Goal: Transaction & Acquisition: Purchase product/service

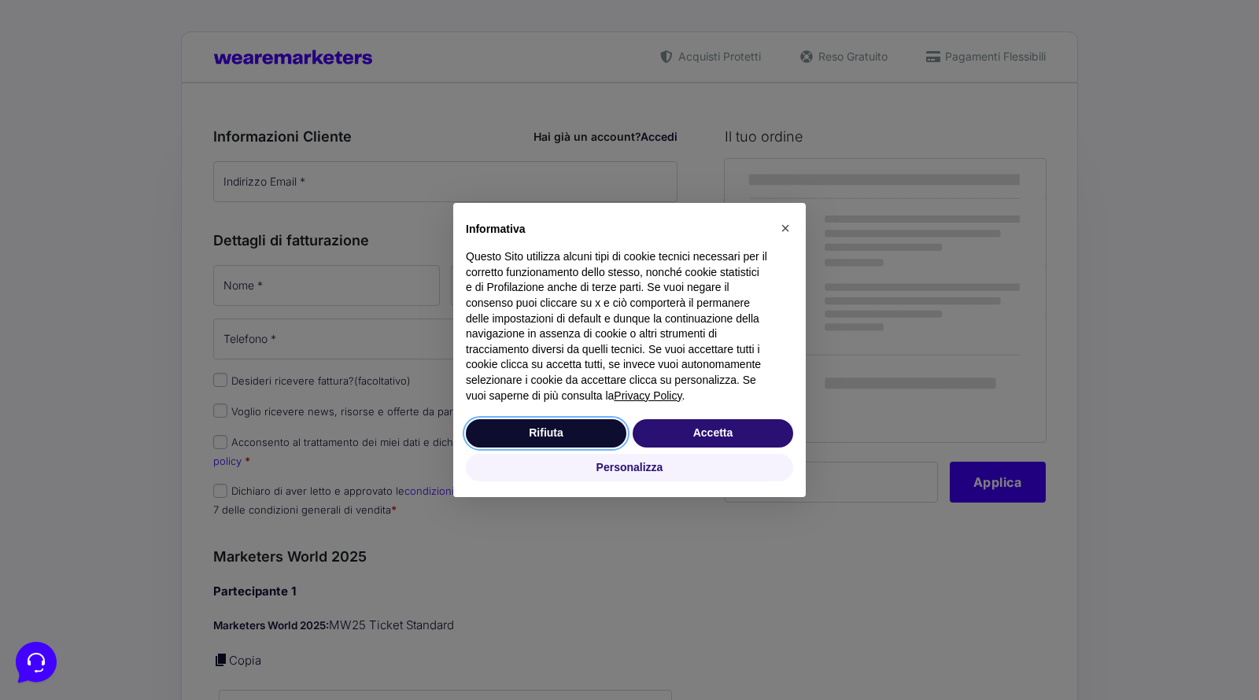
click at [617, 446] on button "Rifiuta" at bounding box center [546, 433] width 161 height 28
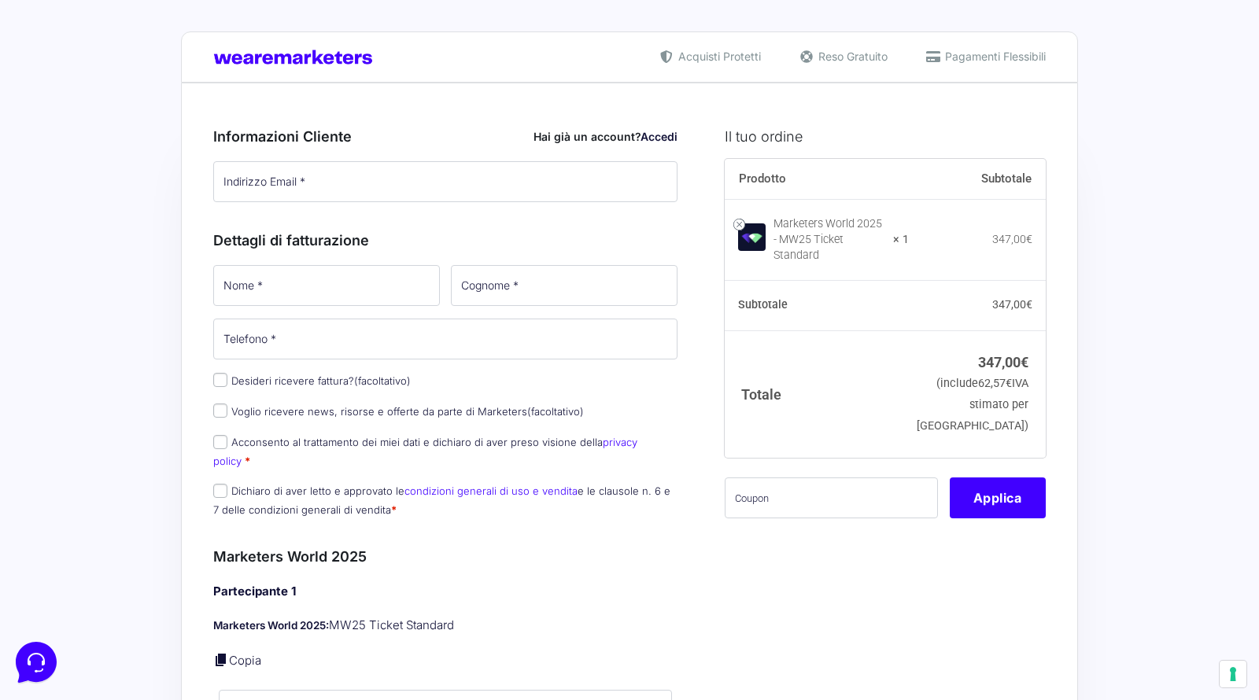
click at [609, 445] on link "privacy policy" at bounding box center [425, 451] width 424 height 31
click at [449, 215] on div "Dettagli di fatturazione Nome * Cognome * Telefono * Desideri ricevere fattura?…" at bounding box center [445, 370] width 464 height 317
click at [449, 186] on input "Indirizzo Email *" at bounding box center [445, 181] width 464 height 41
paste input "[EMAIL_ADDRESS][DOMAIN_NAME]"
type input "[EMAIL_ADDRESS][DOMAIN_NAME]"
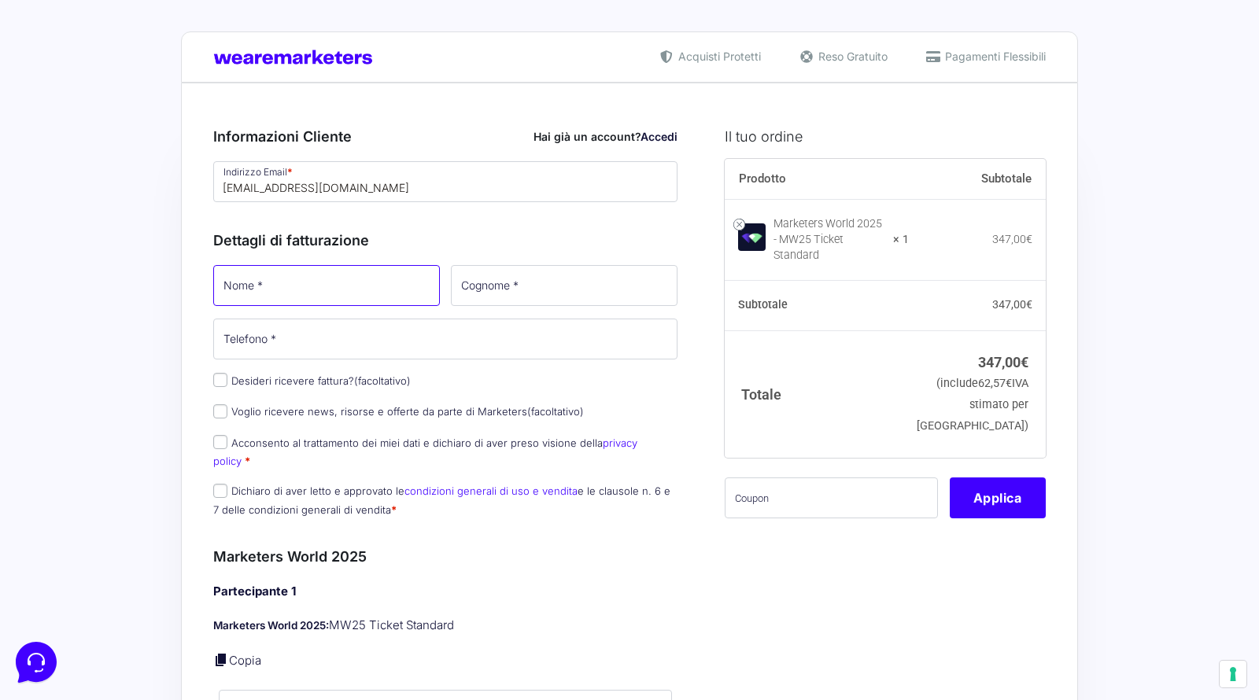
click at [398, 265] on input "Nome *" at bounding box center [326, 285] width 227 height 41
drag, startPoint x: 398, startPoint y: 264, endPoint x: 451, endPoint y: 264, distance: 52.7
click at [398, 265] on input "[PERSON_NAME]" at bounding box center [326, 285] width 227 height 41
type input "[PERSON_NAME]"
click at [566, 282] on input "Cognome *" at bounding box center [564, 285] width 227 height 41
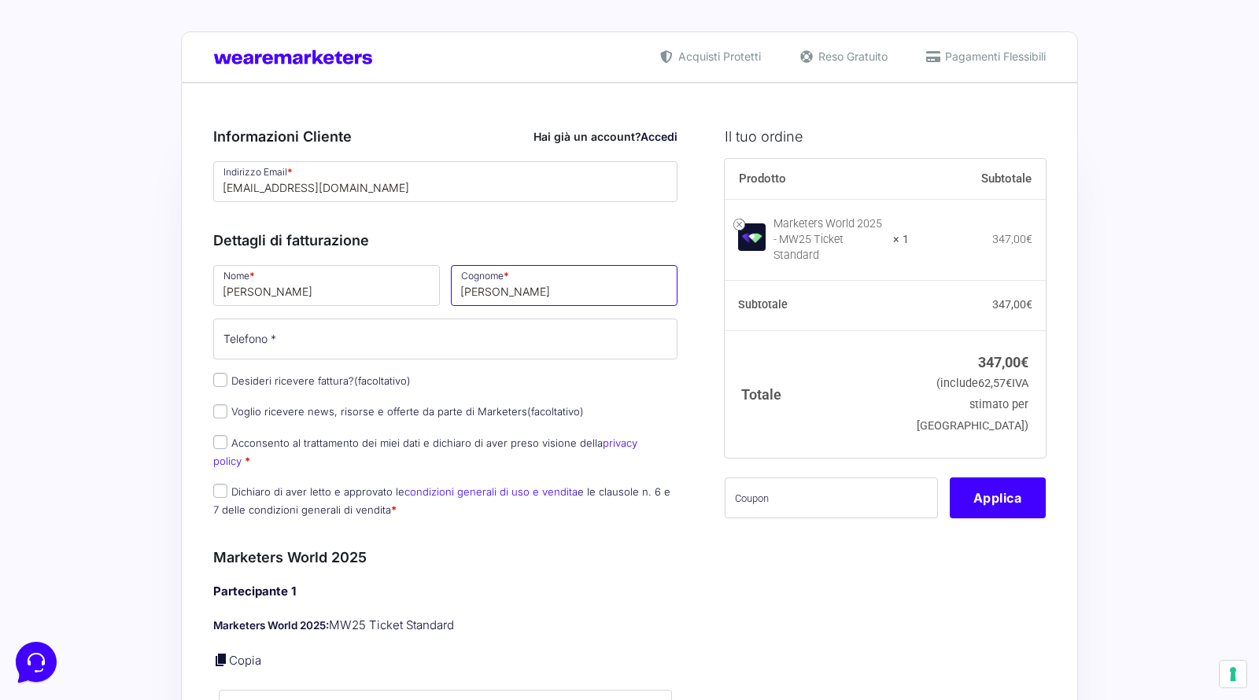
type input "[PERSON_NAME]"
click at [468, 351] on input "Telefono *" at bounding box center [445, 339] width 464 height 41
type input "3200000000"
click at [369, 405] on label "Voglio ricevere news, risorse e offerte da parte di Marketers (facoltativo)" at bounding box center [398, 411] width 371 height 13
click at [227, 404] on input "Voglio ricevere news, risorse e offerte da parte di Marketers (facoltativo)" at bounding box center [220, 411] width 14 height 14
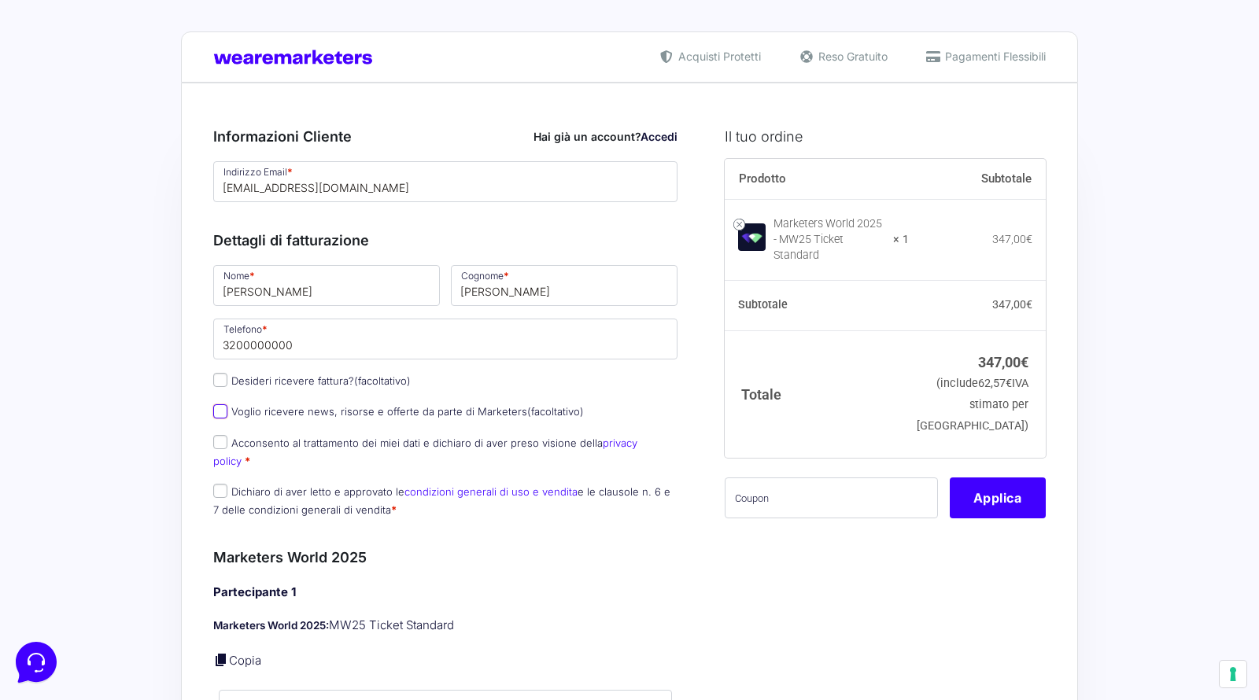
checkbox input "true"
click at [361, 437] on label "Acconsento al trattamento dei miei dati e dichiaro di aver preso visione della …" at bounding box center [425, 452] width 424 height 31
click at [227, 437] on input "Acconsento al trattamento dei miei dati e dichiaro di aver preso visione della …" at bounding box center [220, 442] width 14 height 14
checkbox input "true"
click at [351, 481] on p "Dichiaro di aver letto e approvato le condizioni generali di uso e vendita e le…" at bounding box center [445, 501] width 475 height 41
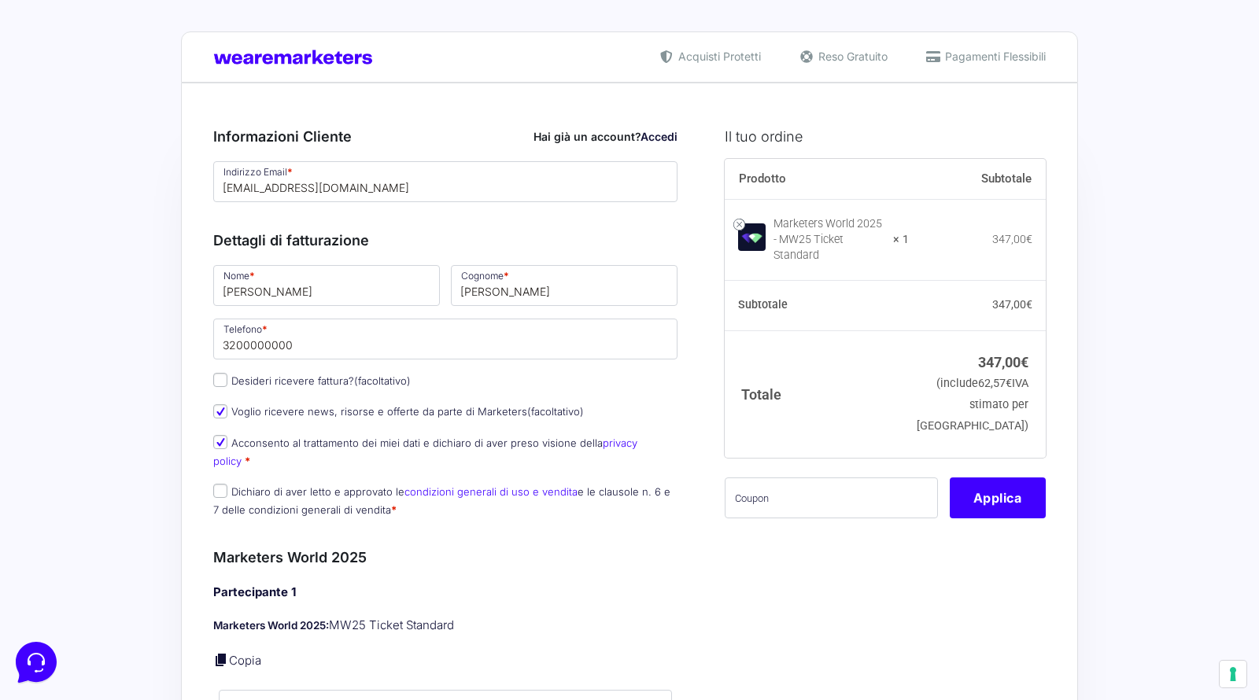
click at [349, 485] on label "Dichiaro di aver letto e approvato le condizioni generali di uso e vendita e le…" at bounding box center [441, 500] width 457 height 31
click at [227, 484] on input "Dichiaro di aver letto e approvato le condizioni generali di uso e vendita e le…" at bounding box center [220, 491] width 14 height 14
checkbox input "true"
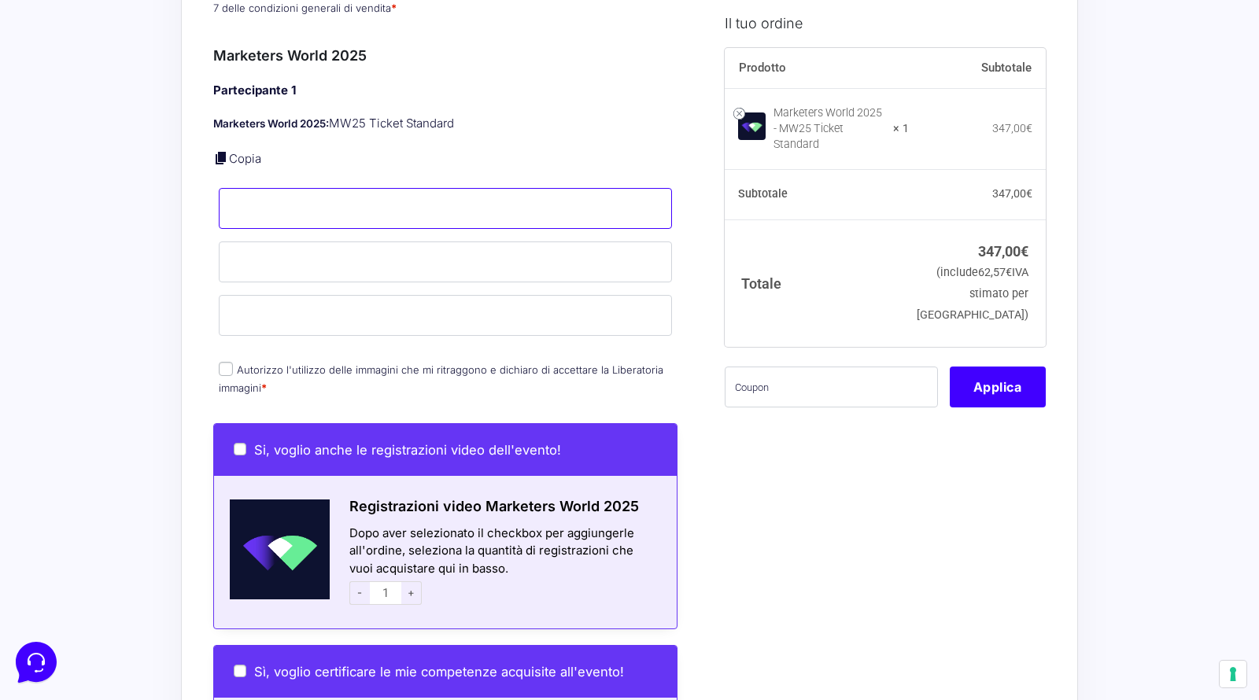
scroll to position [508, 0]
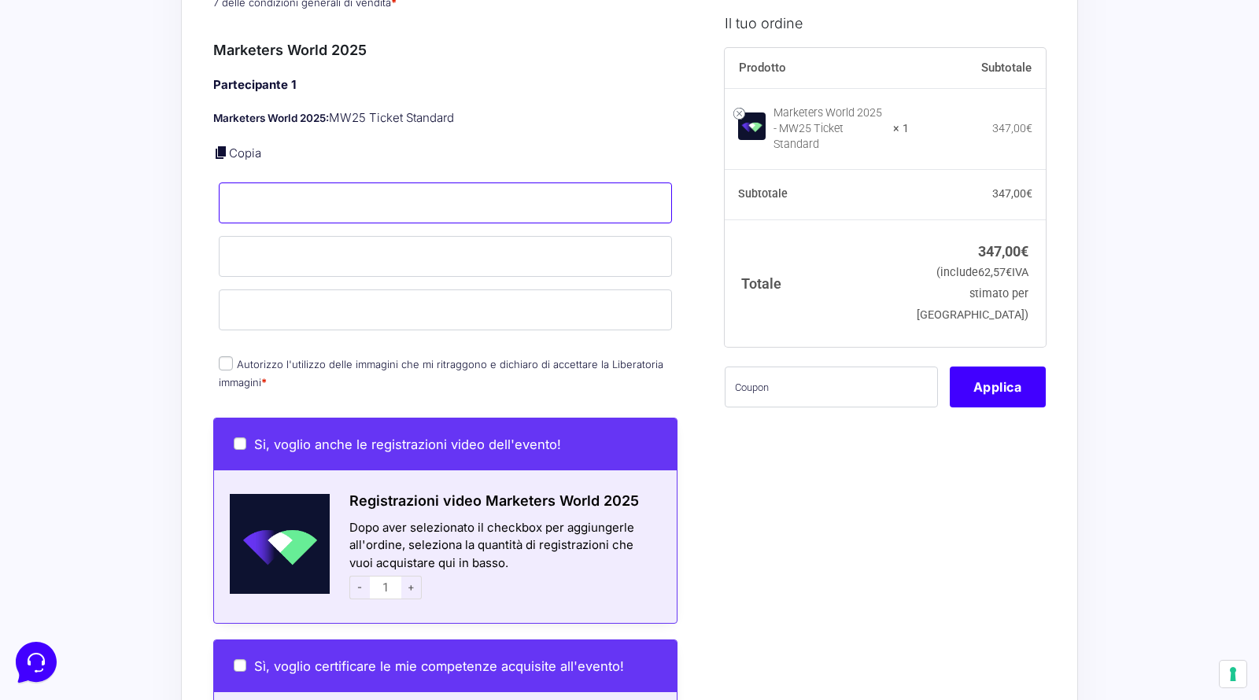
click at [403, 183] on input "Nome *" at bounding box center [445, 203] width 453 height 41
type input "[PERSON_NAME]"
click at [378, 239] on input "Cognome *" at bounding box center [445, 256] width 453 height 41
type input "[PERSON_NAME]"
click at [367, 303] on input "Email *" at bounding box center [445, 310] width 453 height 41
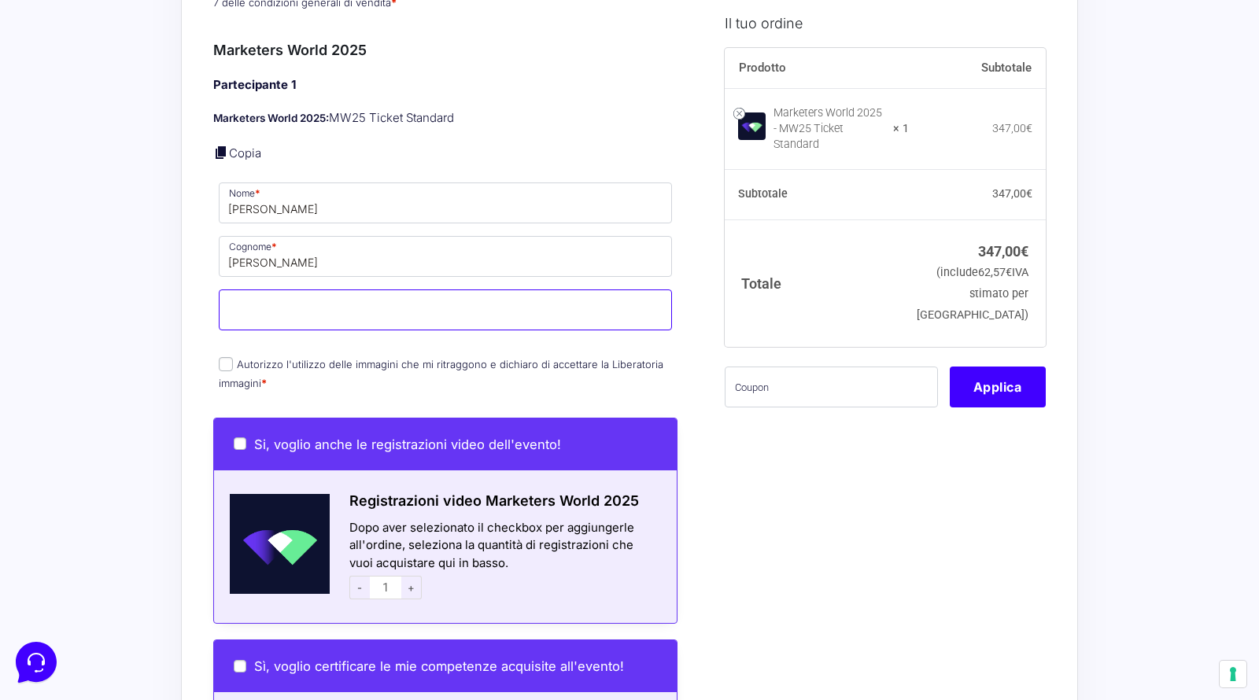
paste input "[EMAIL_ADDRESS][DOMAIN_NAME]"
type input "[EMAIL_ADDRESS][DOMAIN_NAME]"
click at [325, 358] on label "Autorizzo l'utilizzo delle immagini che mi ritraggono e dichiaro di accettare l…" at bounding box center [441, 373] width 445 height 31
click at [233, 357] on input "Autorizzo l'utilizzo delle immagini che mi ritraggono e dichiaro di accettare l…" at bounding box center [226, 364] width 14 height 14
checkbox input "true"
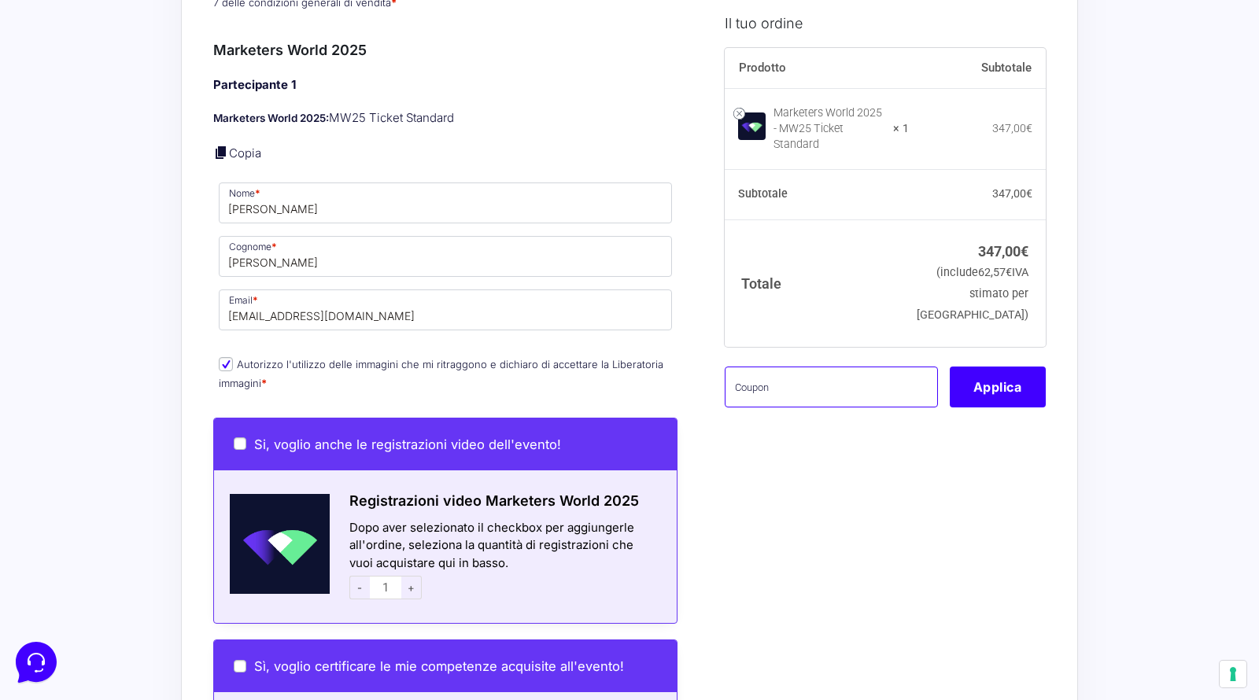
click at [810, 379] on input "text" at bounding box center [831, 386] width 213 height 41
type input "mbgtest"
click at [1003, 378] on button "Applica" at bounding box center [998, 386] width 96 height 41
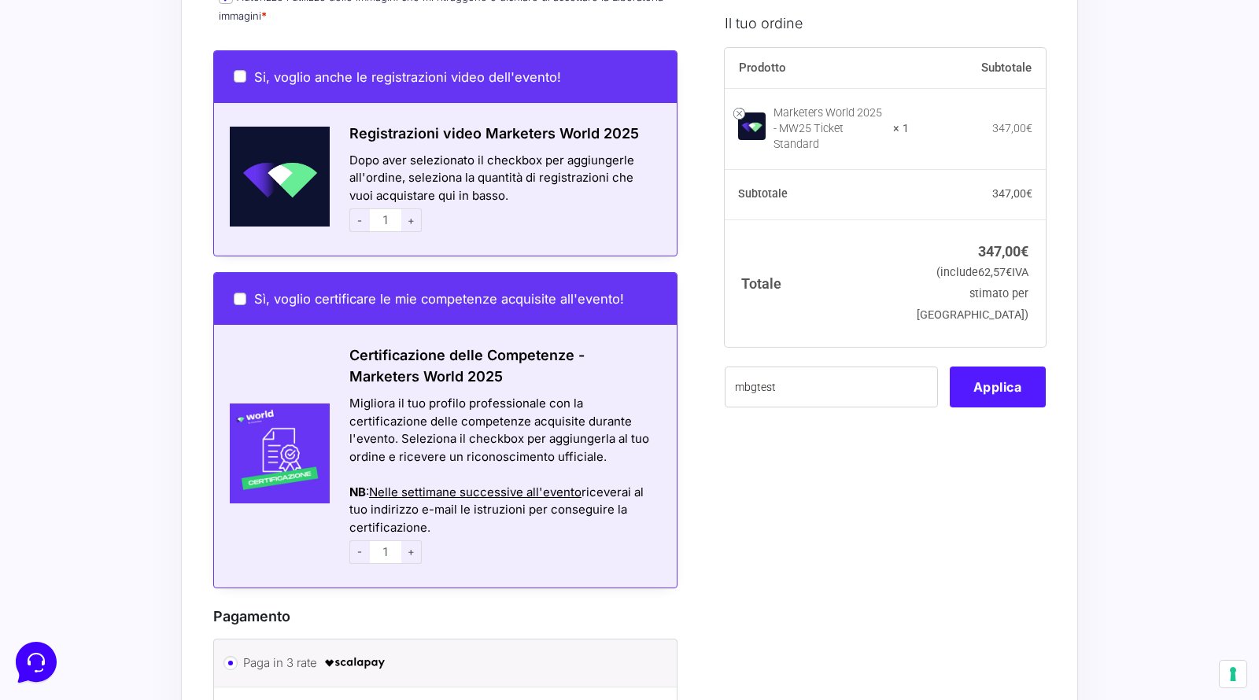
scroll to position [869, 0]
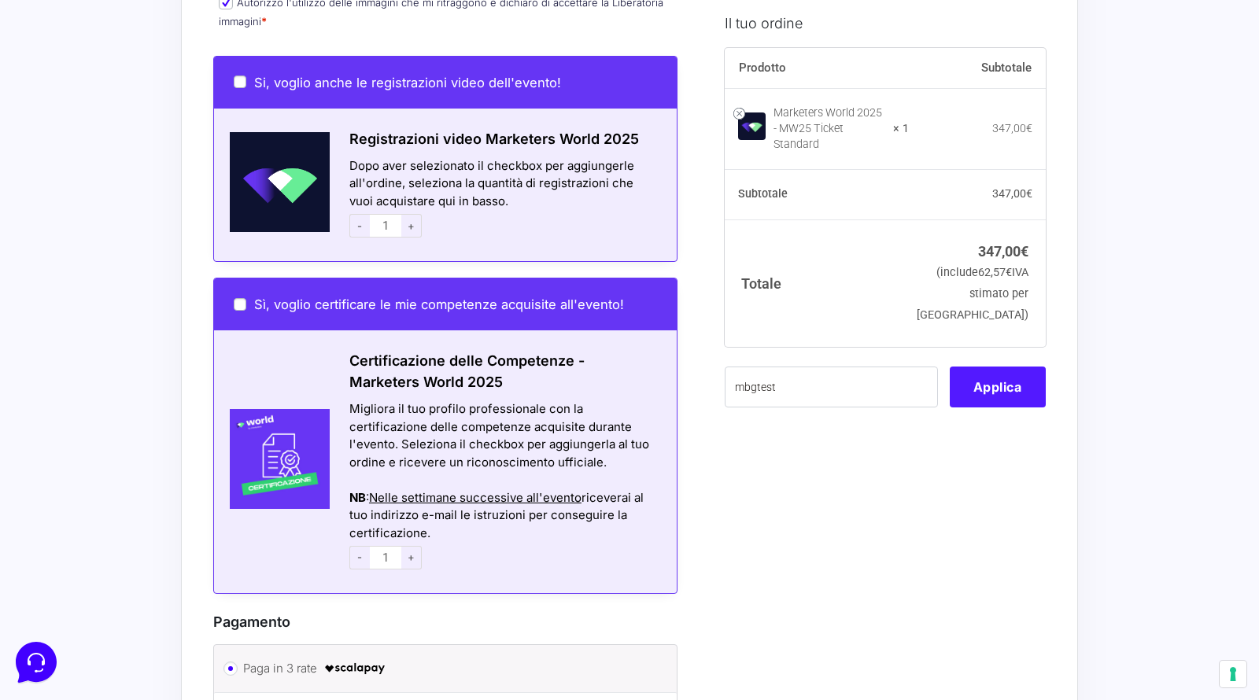
click at [985, 385] on button "Applica" at bounding box center [998, 386] width 96 height 41
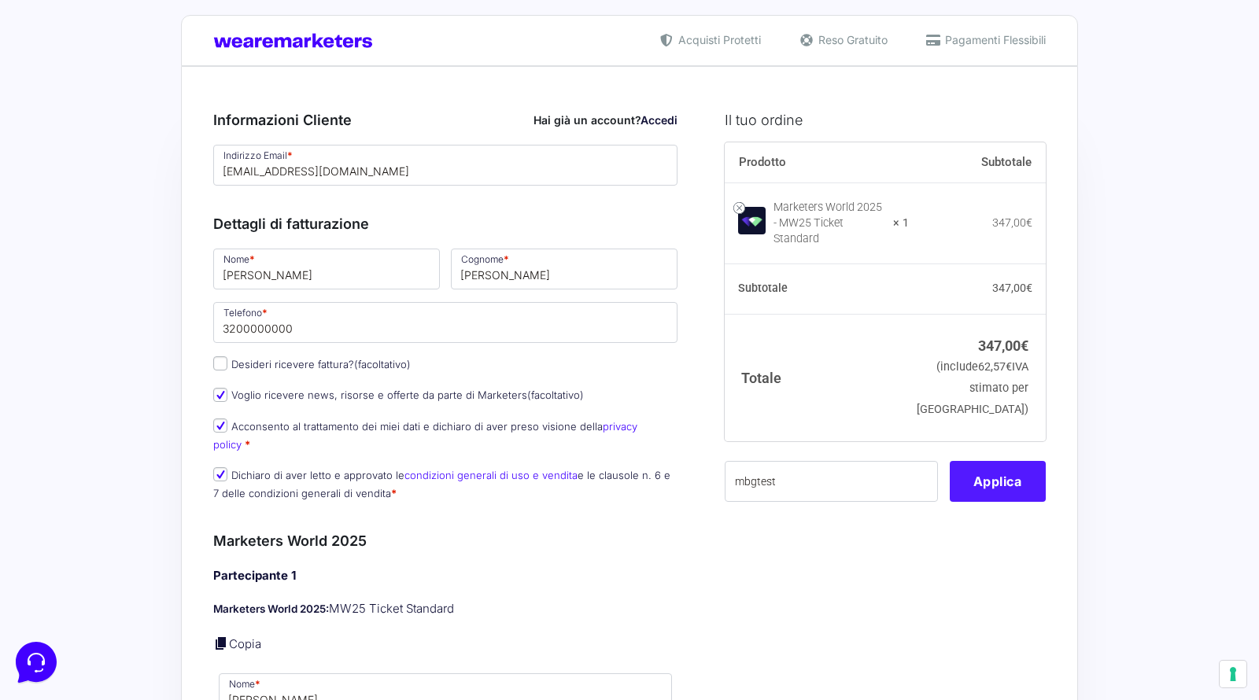
scroll to position [0, 0]
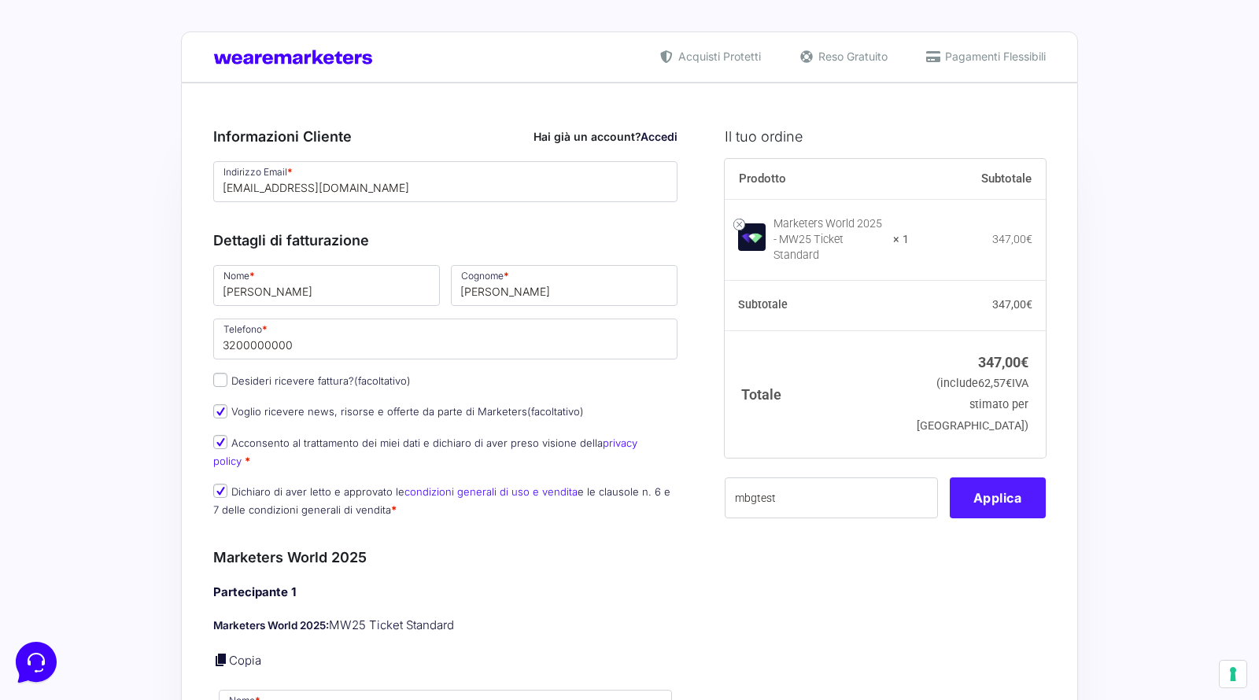
click at [998, 481] on button "Applica" at bounding box center [998, 498] width 96 height 41
click at [840, 498] on input "mbgtest" at bounding box center [831, 498] width 213 height 41
click at [991, 478] on button "Applica" at bounding box center [998, 498] width 96 height 41
click at [988, 482] on button "Applica" at bounding box center [998, 498] width 96 height 41
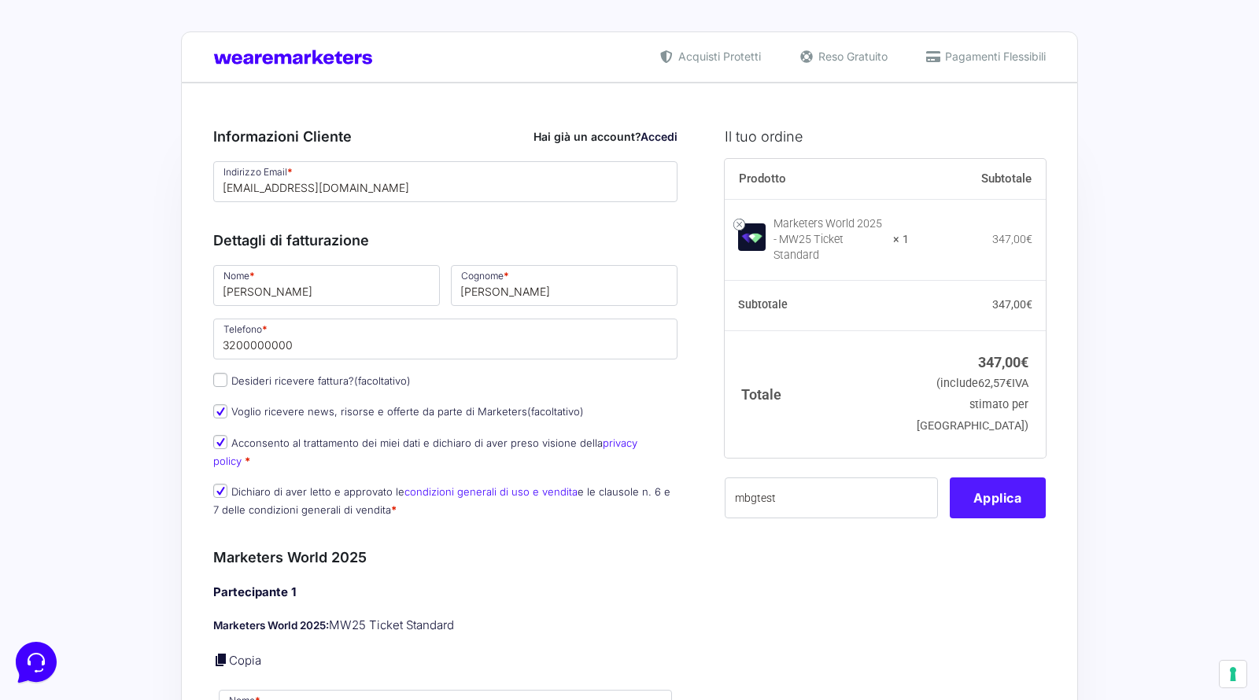
click at [988, 482] on button "Applica" at bounding box center [998, 498] width 96 height 41
click at [375, 190] on input "[EMAIL_ADDRESS][DOMAIN_NAME]" at bounding box center [445, 181] width 464 height 41
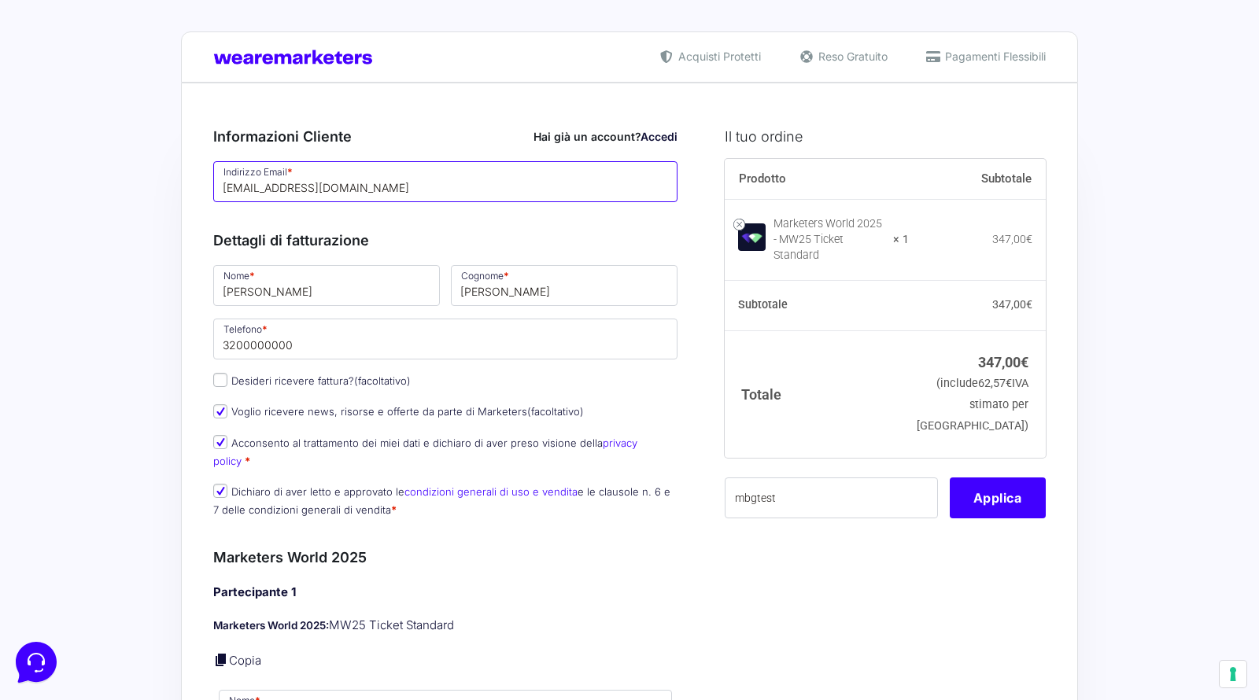
scroll to position [169, 0]
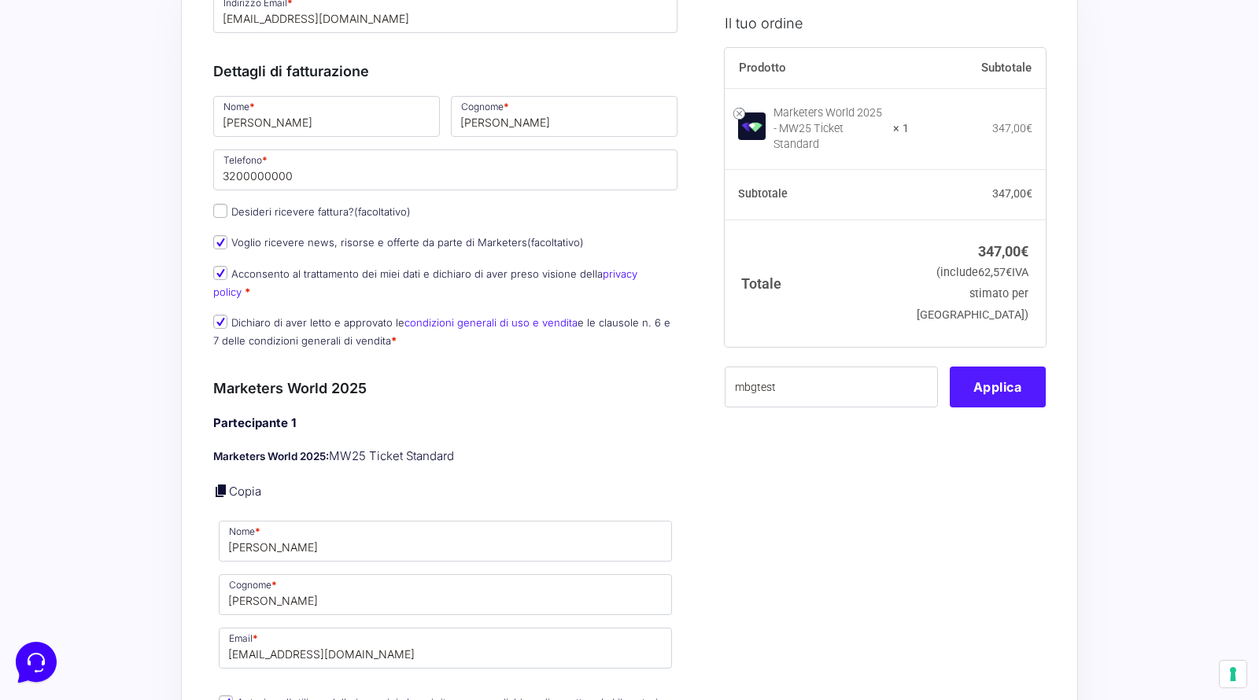
click at [997, 383] on button "Applica" at bounding box center [998, 386] width 96 height 41
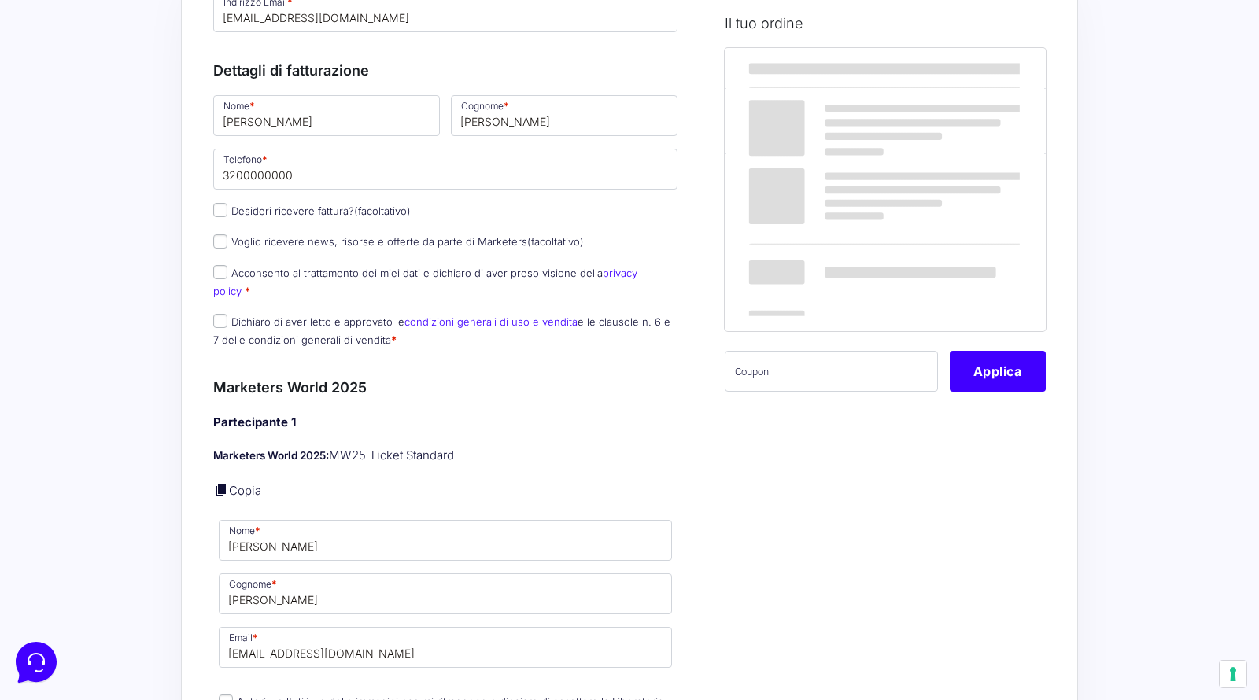
scroll to position [138, 0]
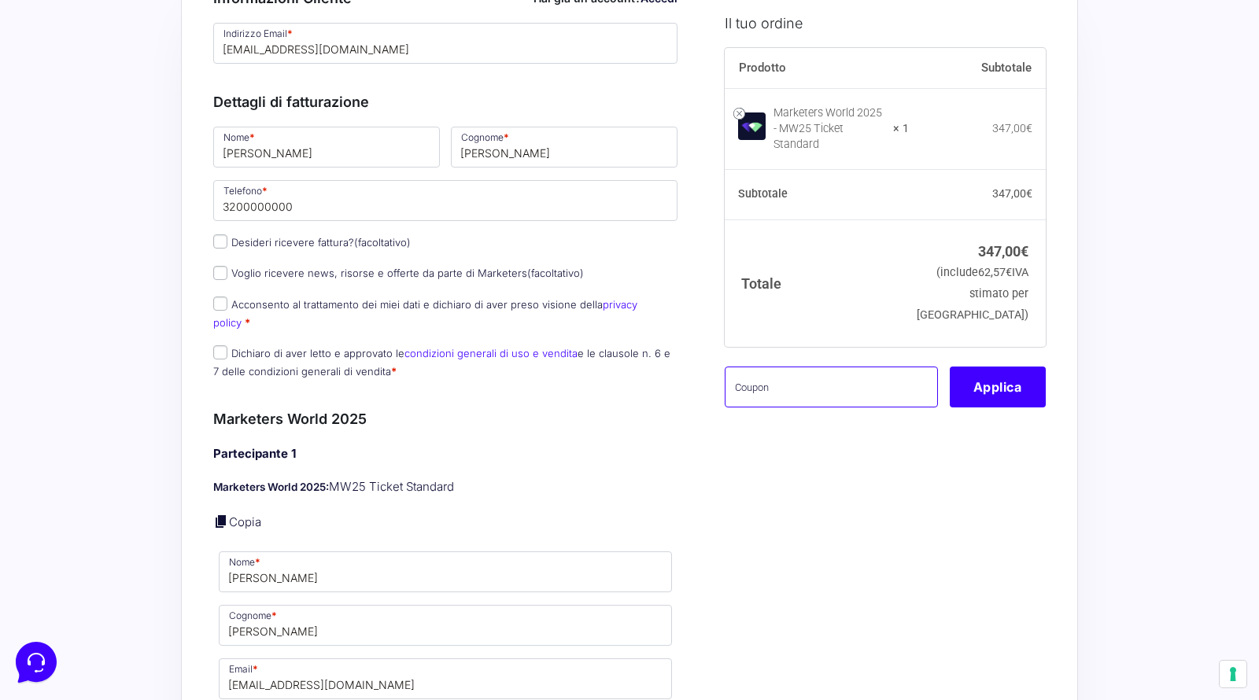
click at [810, 375] on input "text" at bounding box center [831, 386] width 213 height 41
type input "mbgtest"
click at [1007, 380] on button "Applica" at bounding box center [998, 386] width 96 height 41
